Goal: Transaction & Acquisition: Purchase product/service

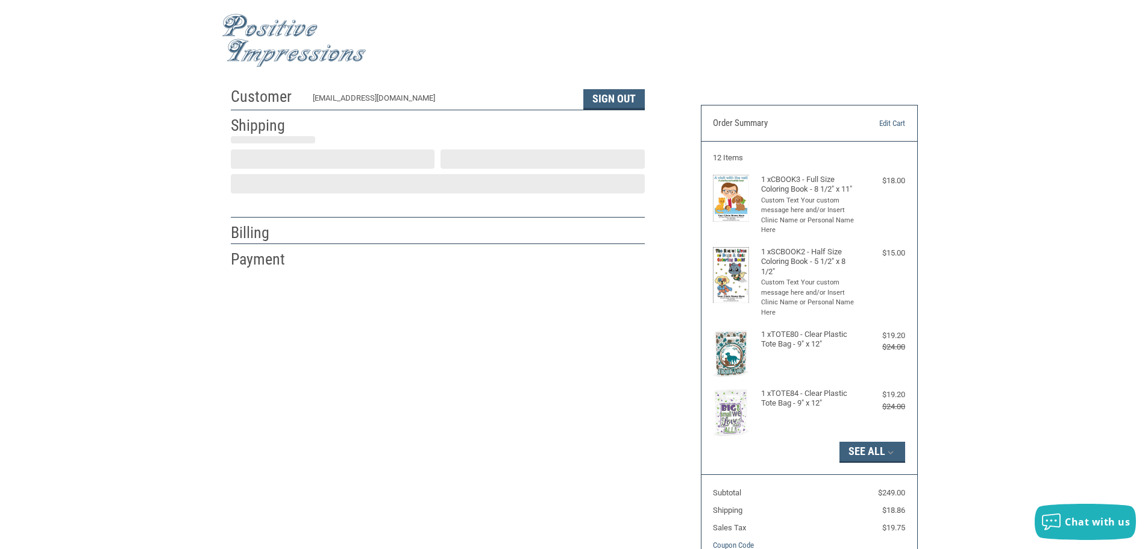
type input "[GEOGRAPHIC_DATA]"
select select "US"
select select "MN"
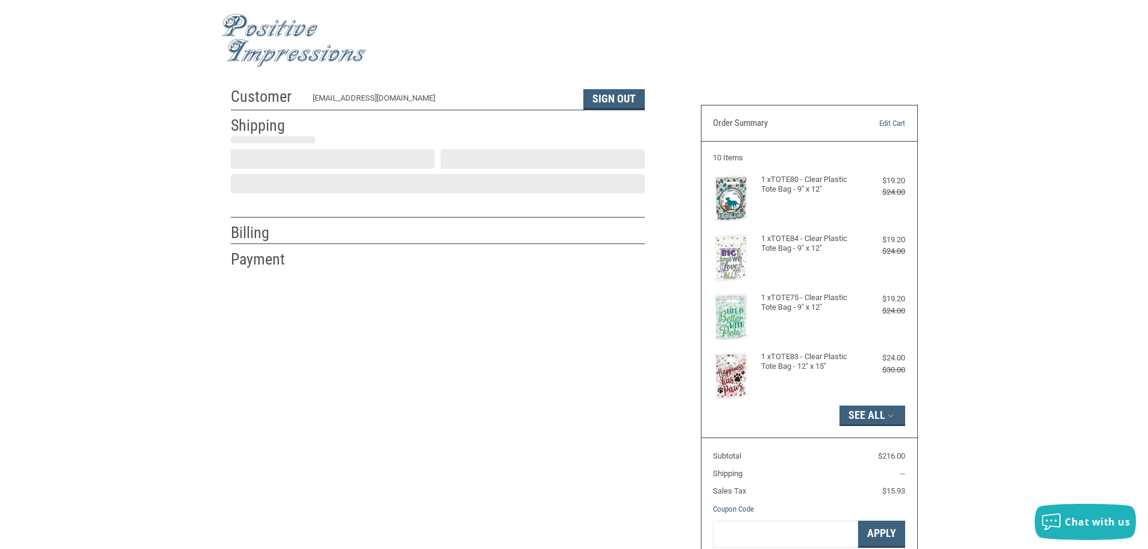
select select "US"
select select "MN"
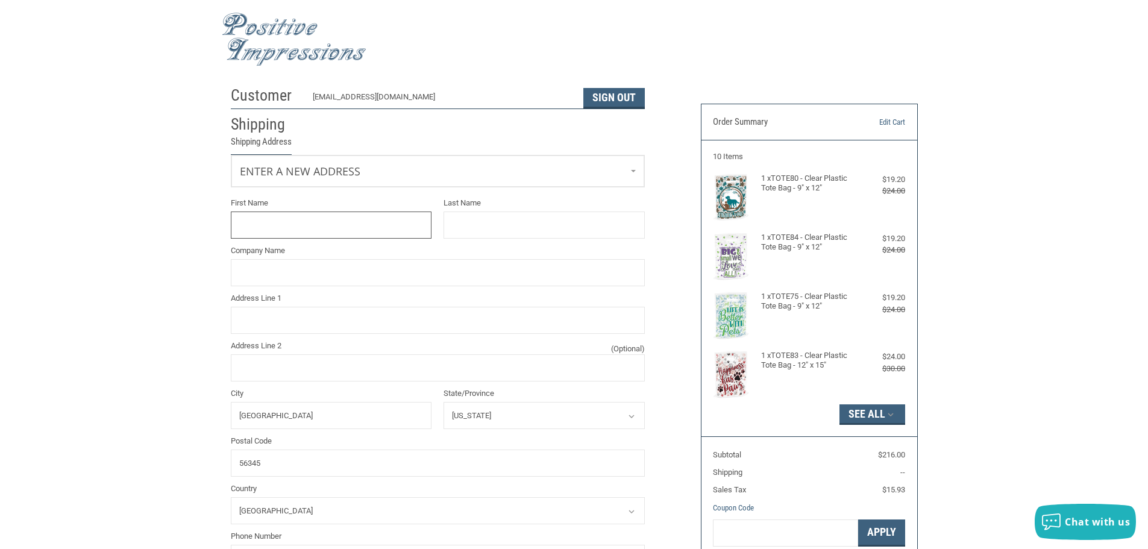
type input "[GEOGRAPHIC_DATA]"
select select "MN"
type input "[GEOGRAPHIC_DATA]"
click at [344, 172] on link "Enter a new address" at bounding box center [437, 170] width 413 height 30
click at [278, 230] on span "Animal Haven" at bounding box center [267, 233] width 49 height 9
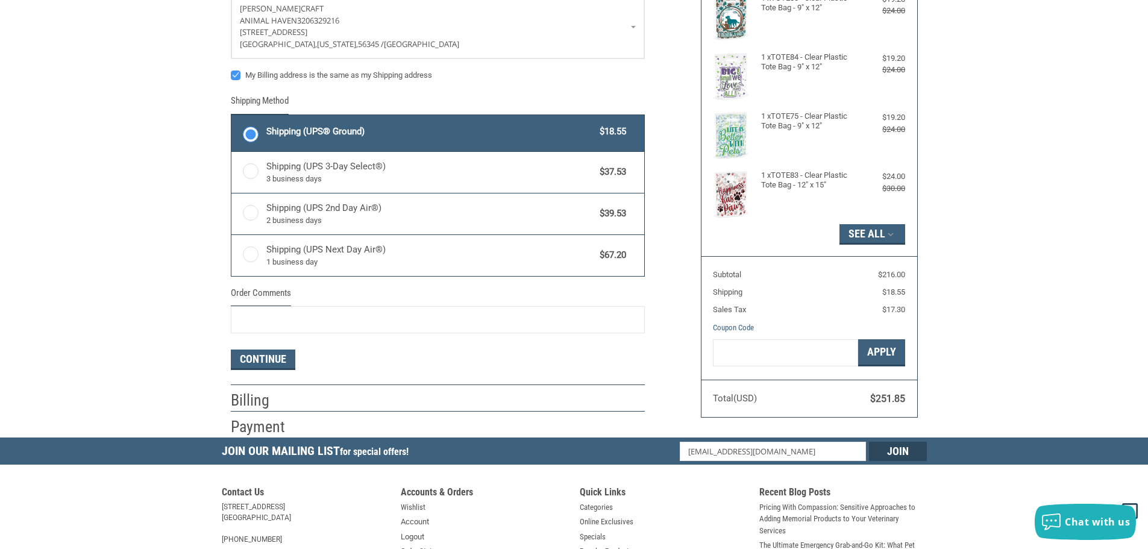
scroll to position [182, 0]
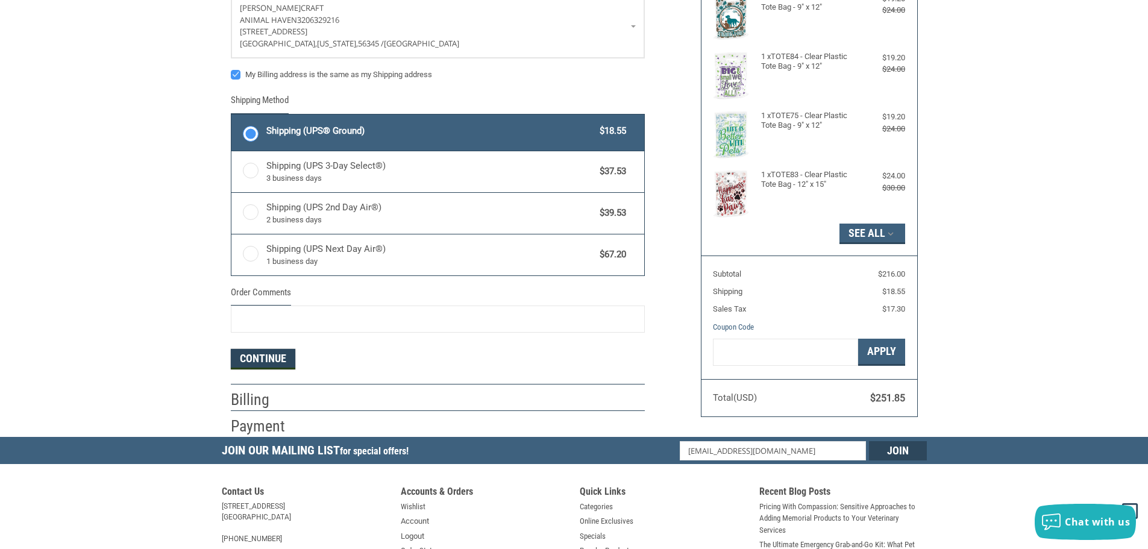
click at [269, 357] on button "Continue" at bounding box center [263, 359] width 64 height 20
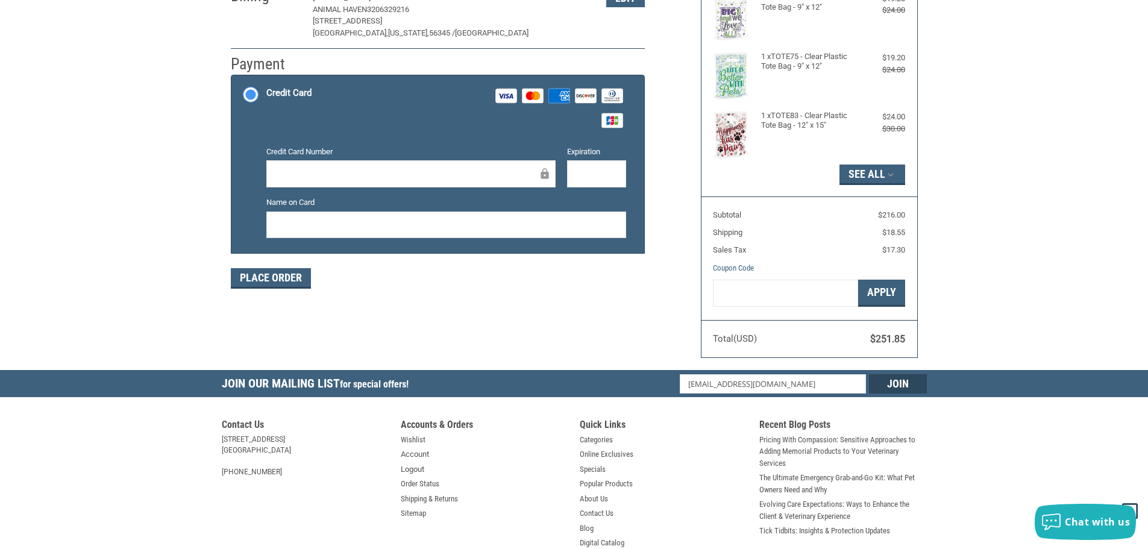
scroll to position [181, 0]
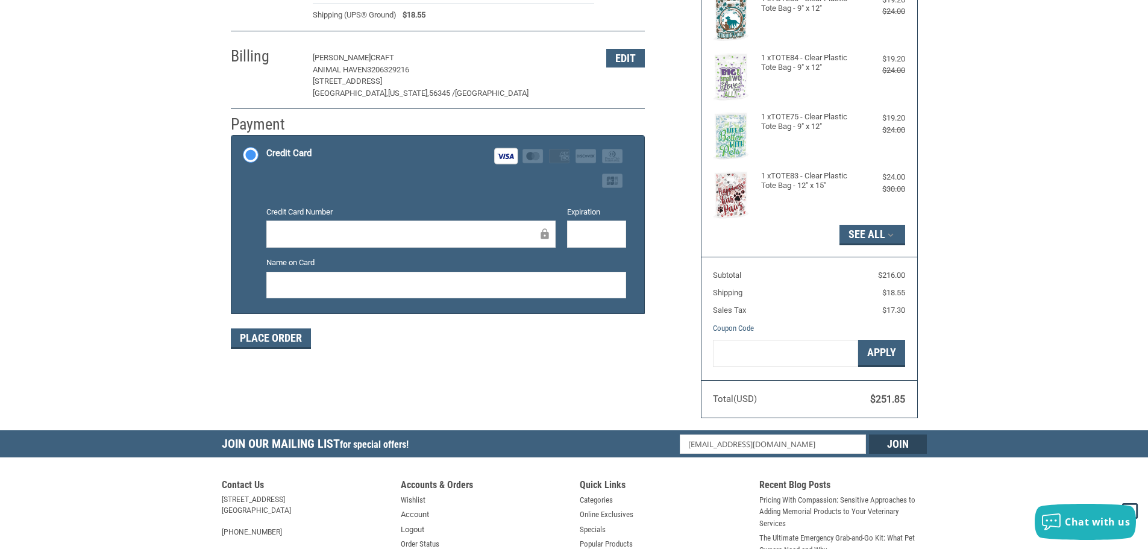
click at [474, 337] on div "Place Order" at bounding box center [438, 338] width 414 height 20
click at [270, 342] on button "Place Order" at bounding box center [271, 338] width 80 height 20
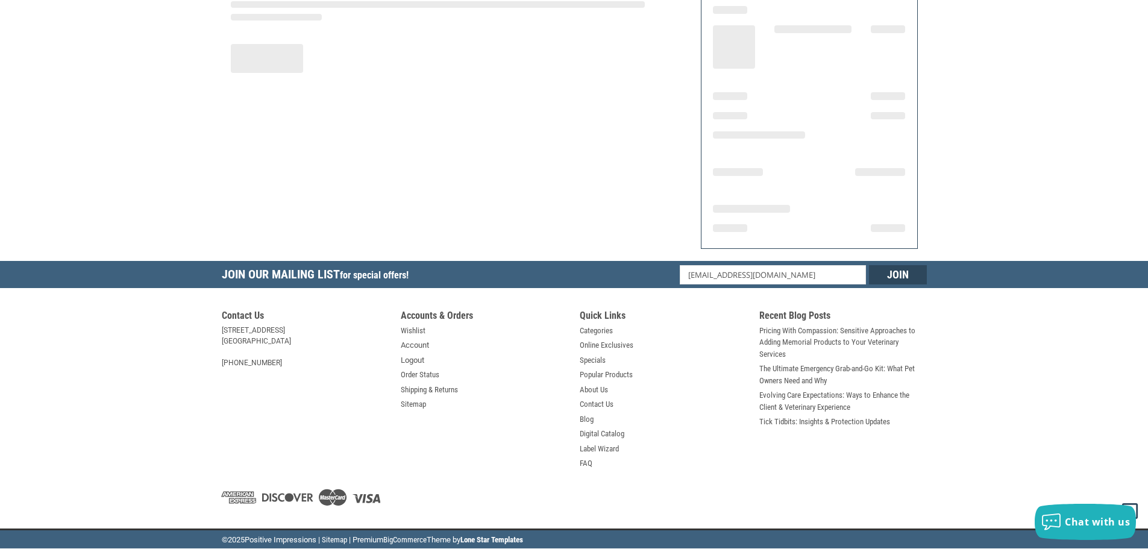
scroll to position [145, 0]
